Goal: Use online tool/utility: Utilize a website feature to perform a specific function

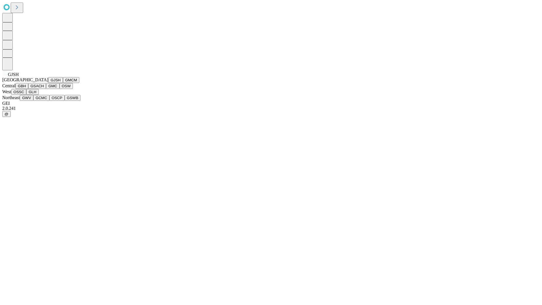
click at [48, 83] on button "GJSH" at bounding box center [55, 80] width 15 height 6
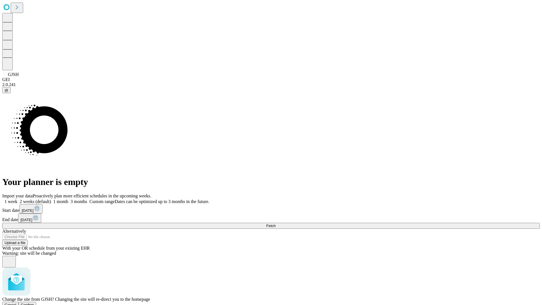
click at [34, 303] on span "Confirm" at bounding box center [27, 305] width 13 height 4
click at [68, 199] on label "1 month" at bounding box center [59, 201] width 17 height 5
click at [276, 224] on span "Fetch" at bounding box center [270, 226] width 9 height 4
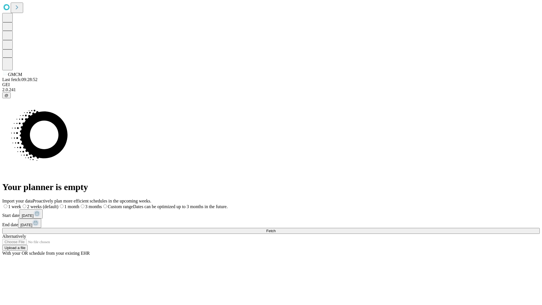
click at [276, 229] on span "Fetch" at bounding box center [270, 231] width 9 height 4
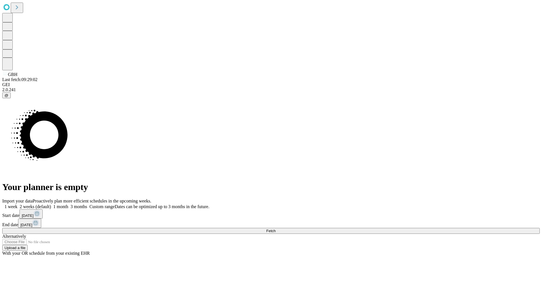
click at [276, 229] on span "Fetch" at bounding box center [270, 231] width 9 height 4
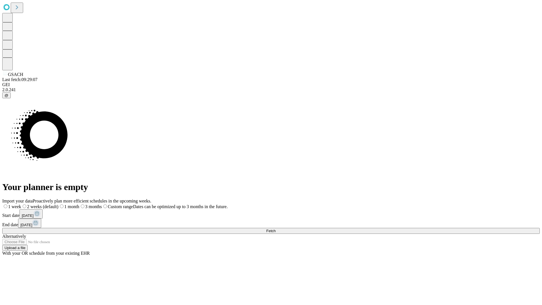
click at [79, 204] on label "1 month" at bounding box center [68, 206] width 21 height 5
click at [276, 229] on span "Fetch" at bounding box center [270, 231] width 9 height 4
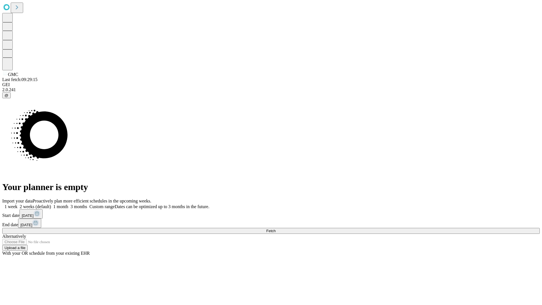
click at [68, 204] on label "1 month" at bounding box center [59, 206] width 17 height 5
click at [276, 229] on span "Fetch" at bounding box center [270, 231] width 9 height 4
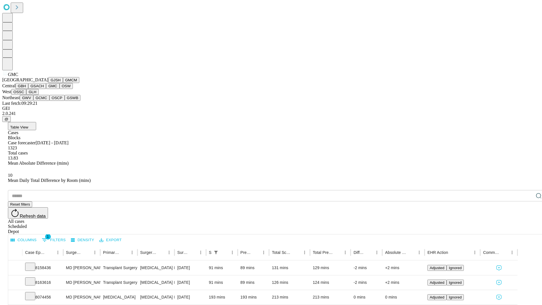
click at [60, 89] on button "OSW" at bounding box center [67, 86] width 14 height 6
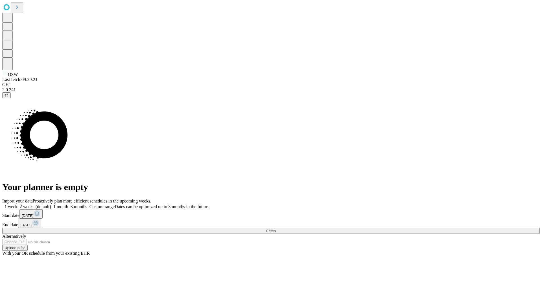
click at [276, 229] on span "Fetch" at bounding box center [270, 231] width 9 height 4
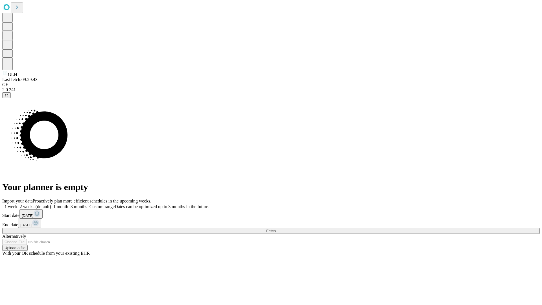
click at [68, 204] on label "1 month" at bounding box center [59, 206] width 17 height 5
click at [276, 229] on span "Fetch" at bounding box center [270, 231] width 9 height 4
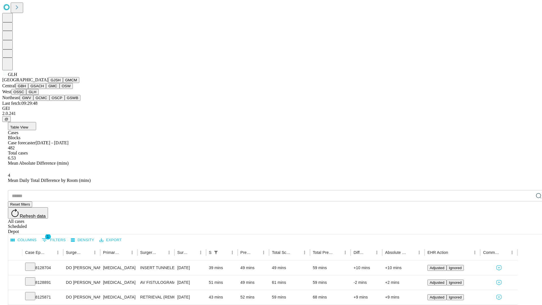
click at [33, 101] on button "GWV" at bounding box center [27, 98] width 14 height 6
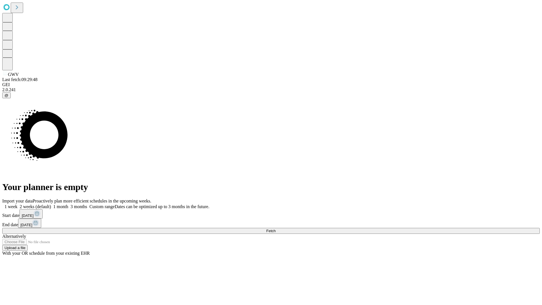
click at [68, 204] on label "1 month" at bounding box center [59, 206] width 17 height 5
click at [276, 229] on span "Fetch" at bounding box center [270, 231] width 9 height 4
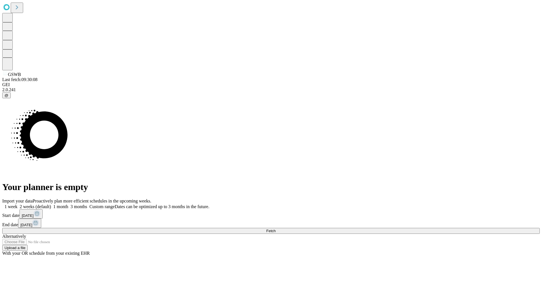
click at [68, 204] on label "1 month" at bounding box center [59, 206] width 17 height 5
click at [276, 229] on span "Fetch" at bounding box center [270, 231] width 9 height 4
